Goal: Entertainment & Leisure: Consume media (video, audio)

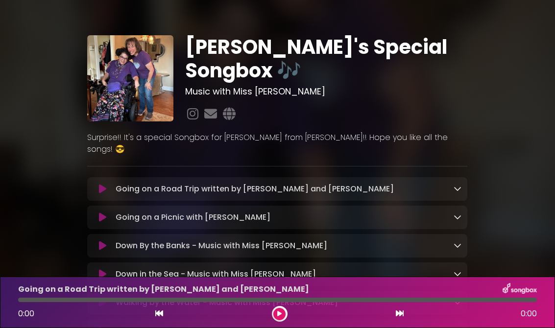
click at [107, 184] on button at bounding box center [102, 189] width 19 height 10
click at [104, 184] on icon at bounding box center [102, 189] width 7 height 10
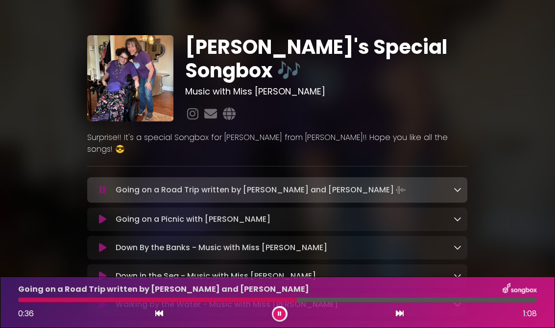
click at [105, 215] on icon at bounding box center [102, 220] width 7 height 10
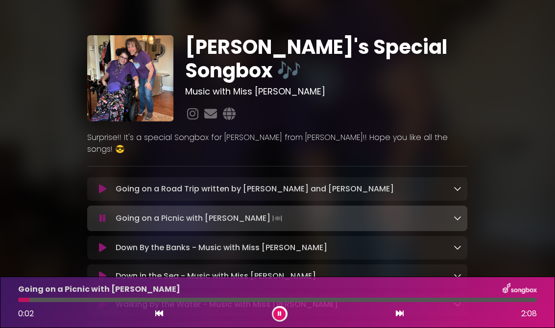
scroll to position [1, 0]
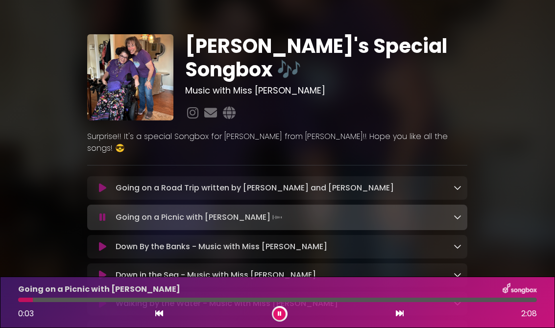
click at [101, 183] on icon at bounding box center [102, 188] width 7 height 10
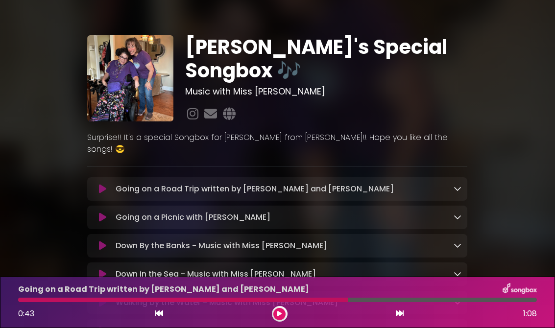
scroll to position [0, 0]
click at [105, 184] on icon at bounding box center [102, 189] width 7 height 10
click at [102, 213] on icon at bounding box center [102, 218] width 7 height 10
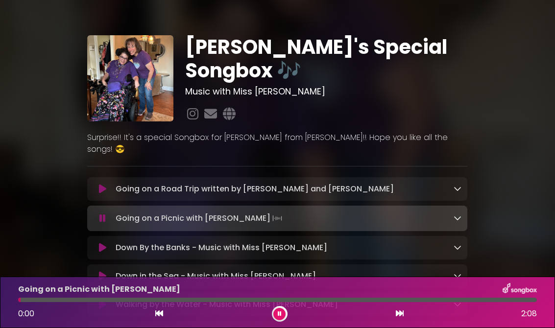
click at [106, 184] on button at bounding box center [102, 189] width 19 height 10
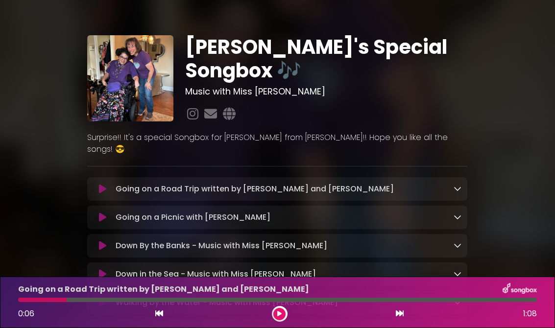
click at [285, 314] on button at bounding box center [279, 314] width 12 height 12
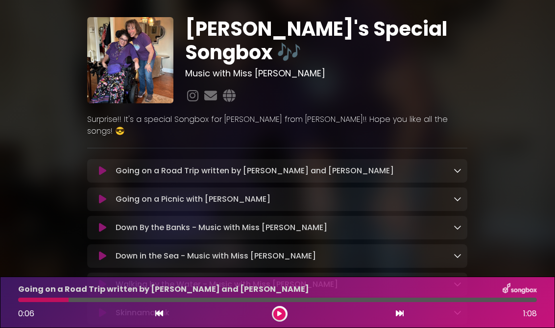
scroll to position [20, 0]
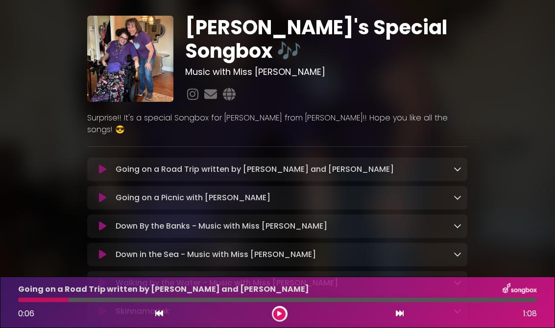
click at [98, 165] on button at bounding box center [102, 170] width 19 height 10
click at [108, 165] on button at bounding box center [102, 170] width 19 height 10
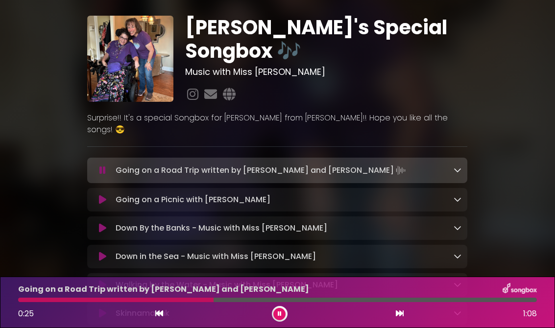
click at [148, 321] on div "0:25 1:08" at bounding box center [277, 314] width 531 height 16
click at [144, 194] on p "Going on a Picnic with Sophia Loading Track..." at bounding box center [193, 200] width 155 height 12
click at [109, 195] on button at bounding box center [102, 200] width 19 height 10
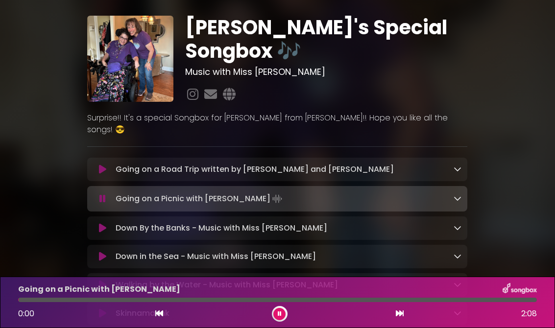
click at [120, 164] on p "Going on a Road Trip written by Sophia and Mrs Garr Loading Track..." at bounding box center [255, 170] width 278 height 12
click at [113, 164] on div "Going on a Road Trip written by Sophia and Mrs Garr Loading Track..." at bounding box center [287, 170] width 350 height 12
click at [106, 165] on button at bounding box center [102, 170] width 19 height 10
